Goal: Information Seeking & Learning: Learn about a topic

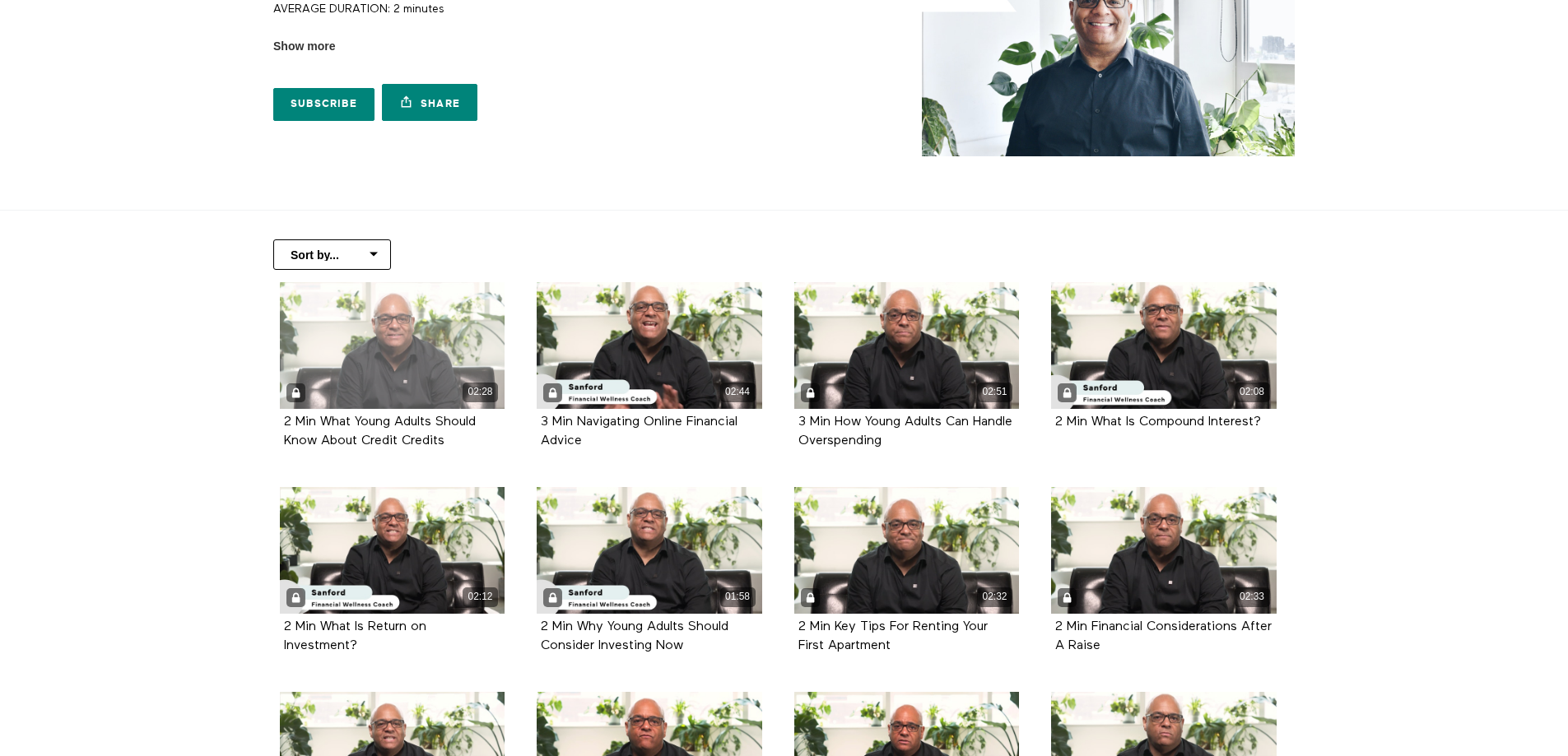
scroll to position [165, 0]
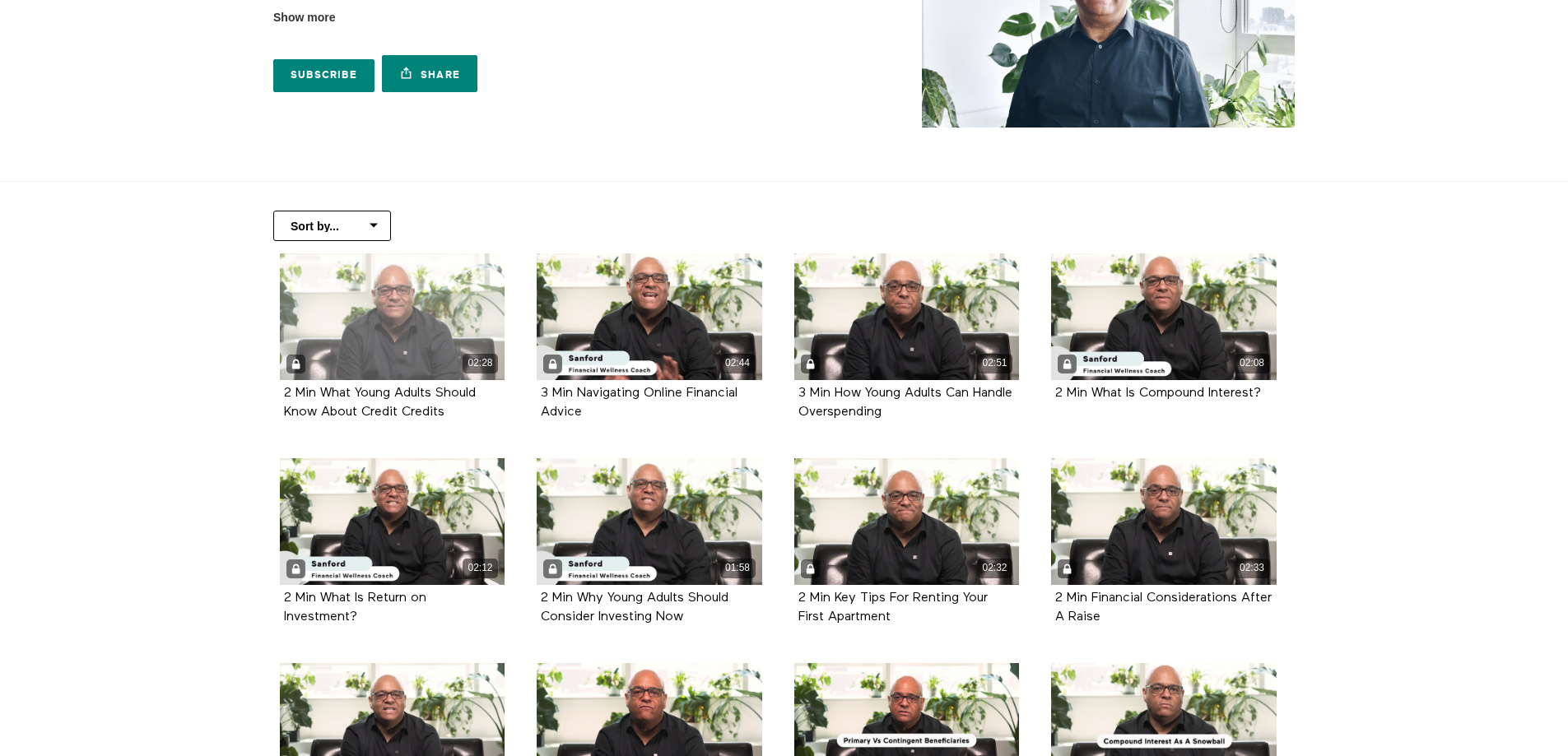
click at [365, 303] on div "02:28" at bounding box center [393, 317] width 226 height 127
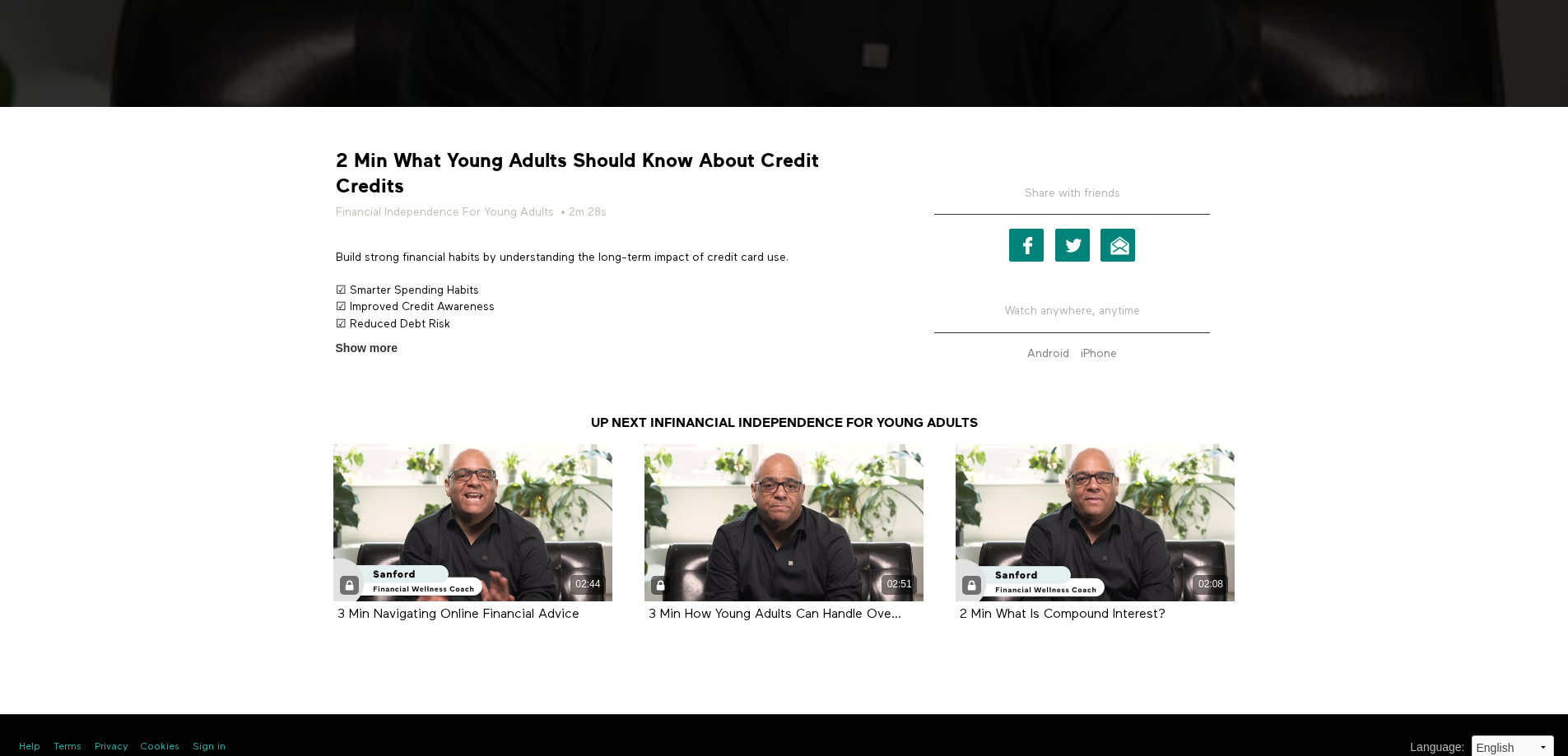
scroll to position [576, 0]
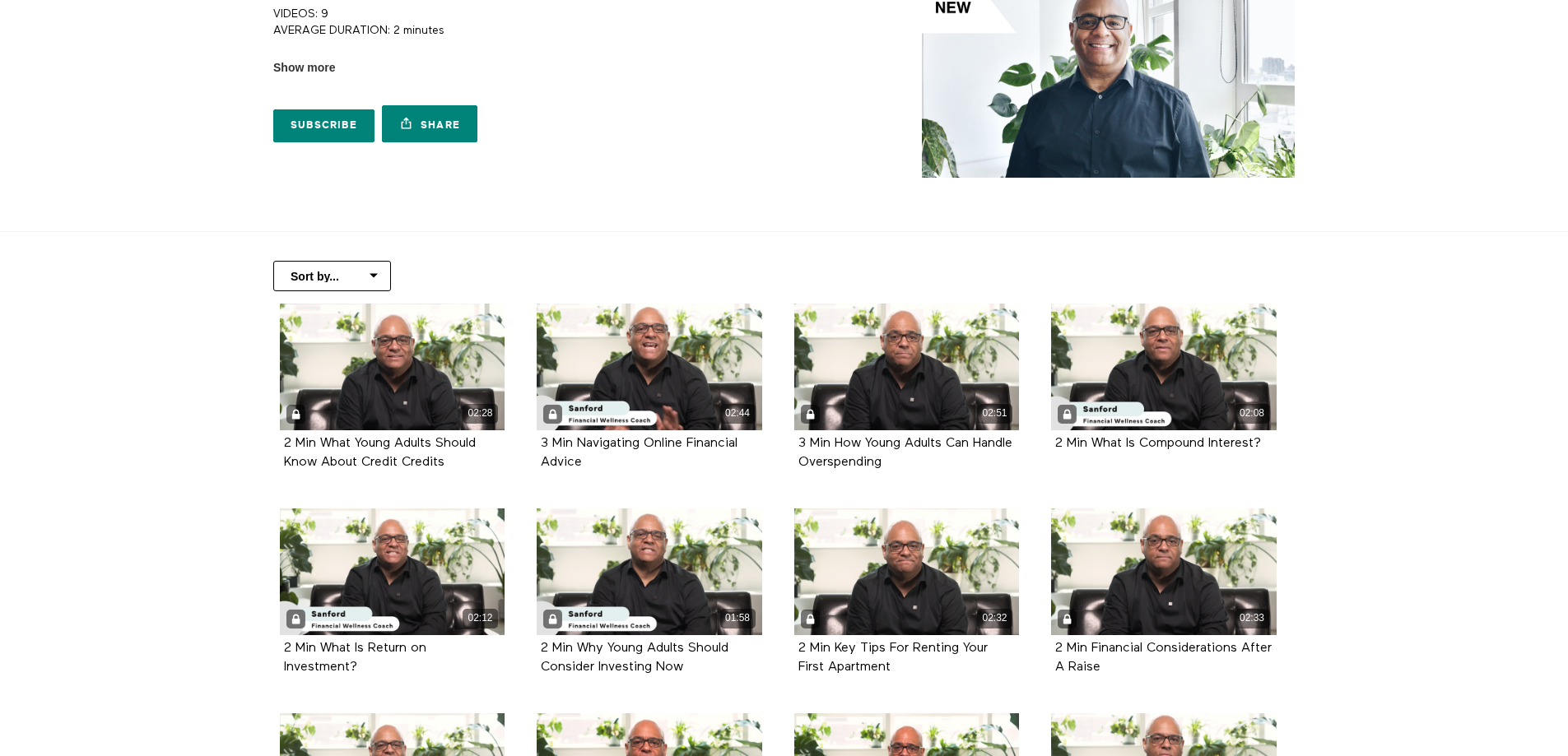
scroll to position [82, 0]
